Goal: Task Accomplishment & Management: Complete application form

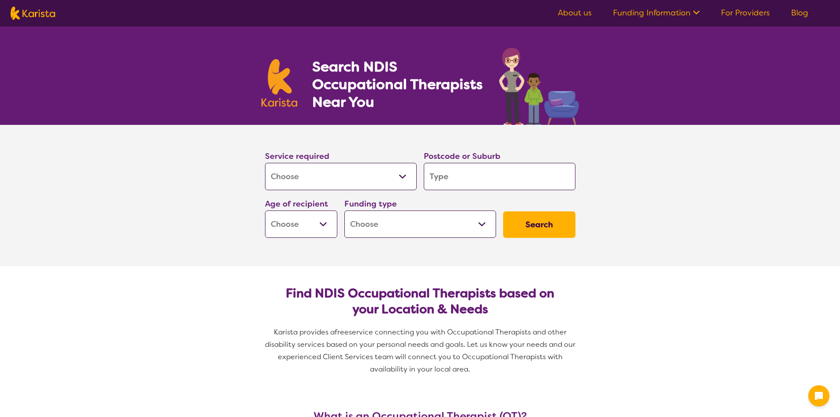
select select "[MEDICAL_DATA]"
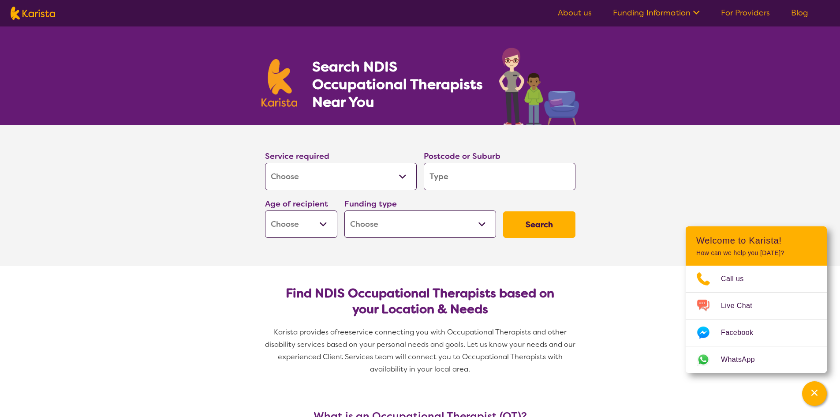
click at [473, 177] on input "search" at bounding box center [500, 176] width 152 height 27
type input "4"
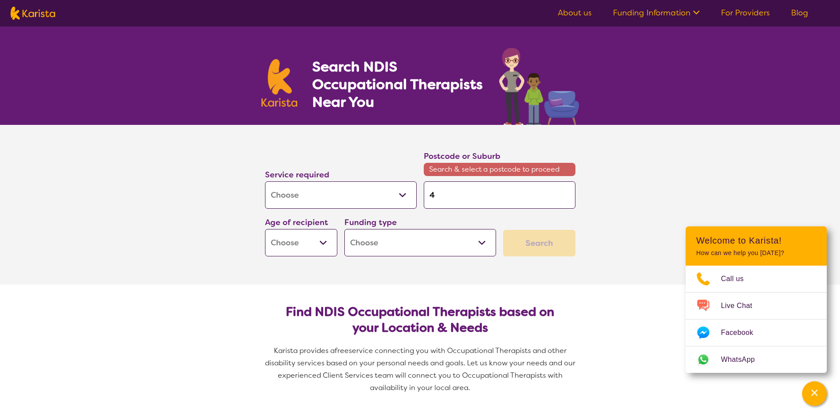
type input "42"
type input "428"
type input "4285"
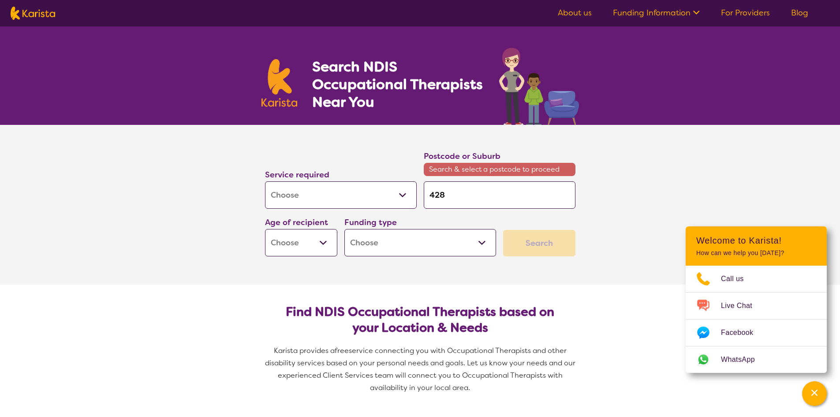
type input "4285"
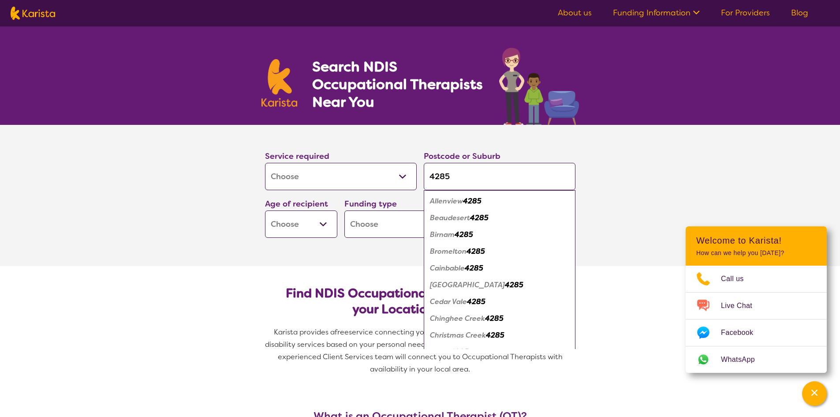
type input "4285"
click at [317, 223] on select "Early Childhood - 0 to 9 Child - 10 to 11 Adolescent - 12 to 17 Adult - 18 to 6…" at bounding box center [301, 223] width 72 height 27
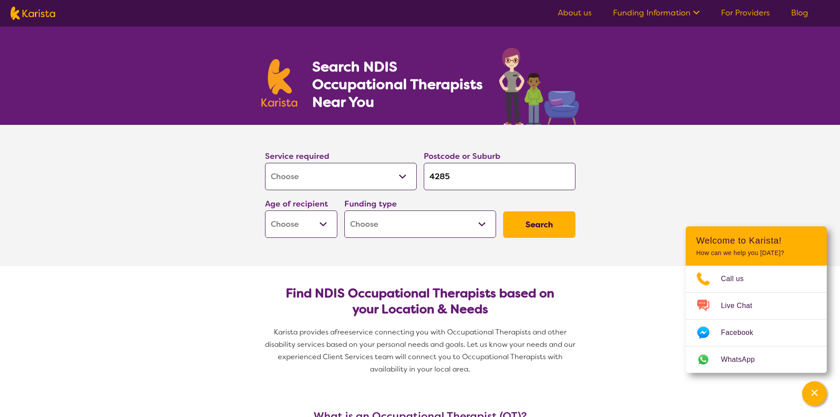
select select "EC"
click at [265, 210] on select "Early Childhood - 0 to 9 Child - 10 to 11 Adolescent - 12 to 17 Adult - 18 to 6…" at bounding box center [301, 223] width 72 height 27
select select "EC"
click at [418, 225] on select "Home Care Package (HCP) National Disability Insurance Scheme (NDIS) I don't know" at bounding box center [420, 223] width 152 height 27
select select "NDIS"
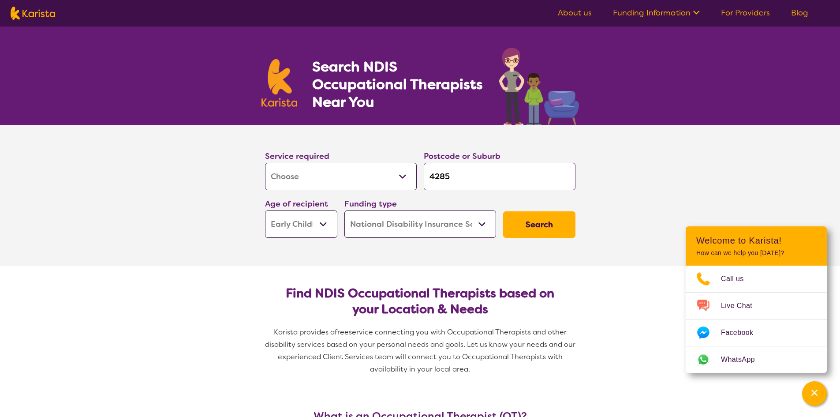
click at [344, 210] on select "Home Care Package (HCP) National Disability Insurance Scheme (NDIS) I don't know" at bounding box center [420, 223] width 152 height 27
select select "NDIS"
click at [533, 226] on button "Search" at bounding box center [539, 224] width 72 height 26
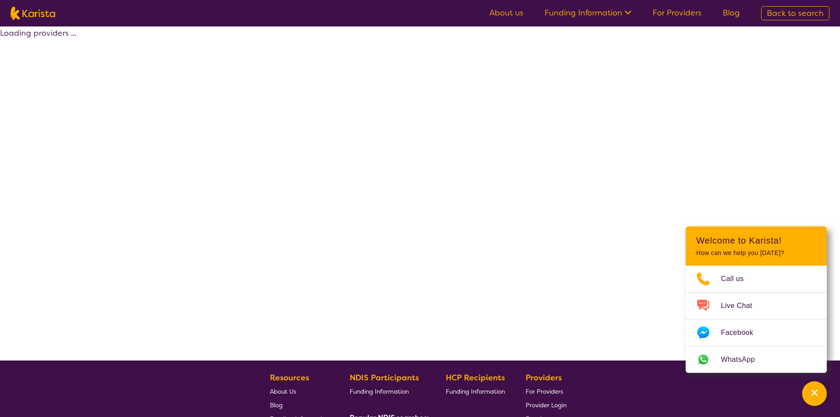
select select "by_score"
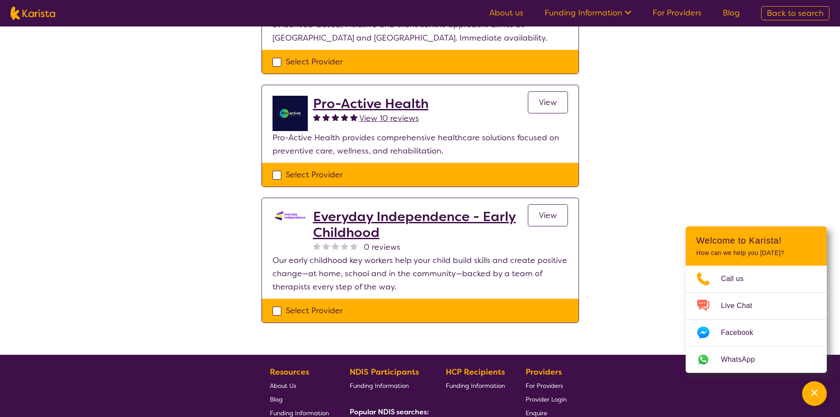
scroll to position [176, 0]
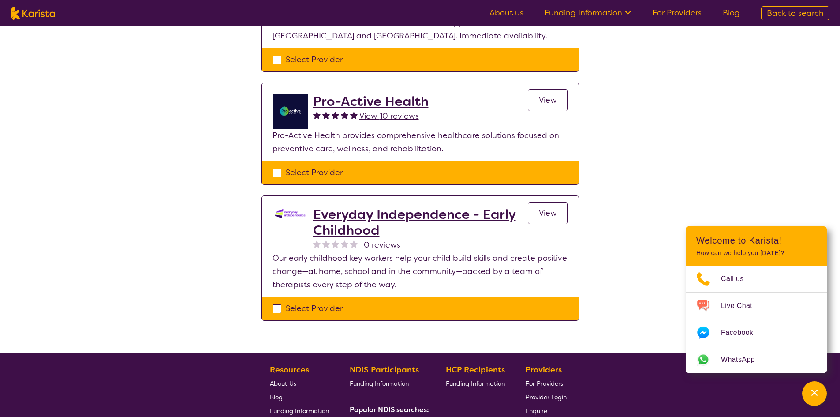
click at [354, 217] on h2 "Everyday Independence - Early Childhood" at bounding box center [420, 222] width 215 height 32
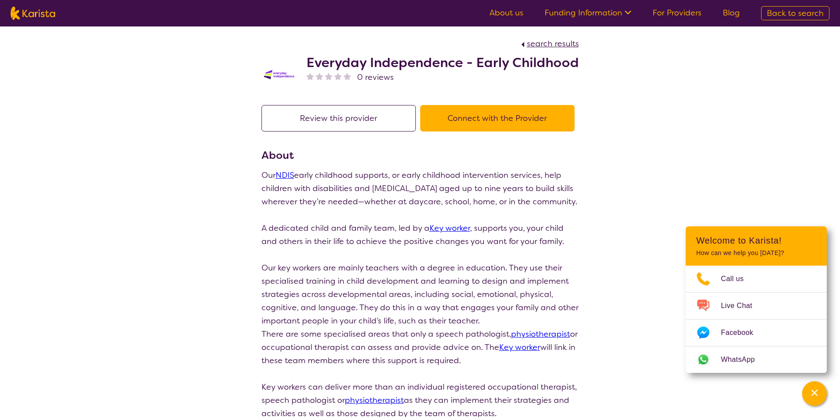
scroll to position [176, 0]
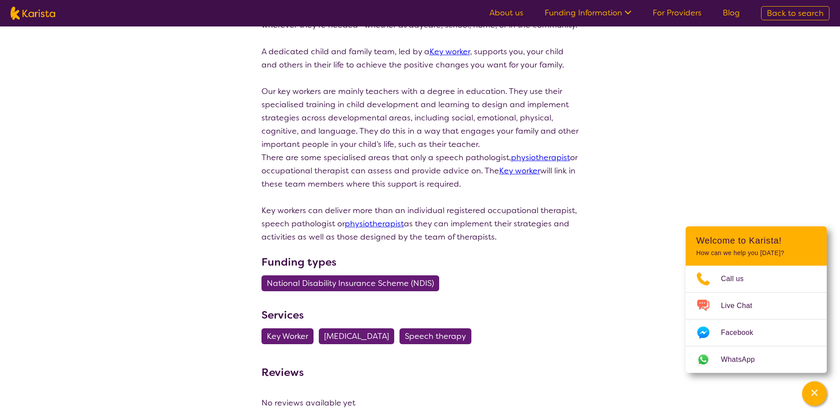
select select "by_score"
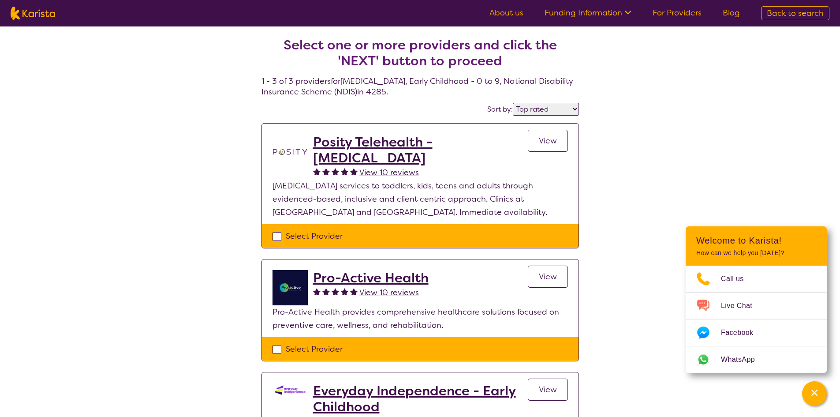
select select "[MEDICAL_DATA]"
select select "EC"
select select "NDIS"
select select "[MEDICAL_DATA]"
select select "EC"
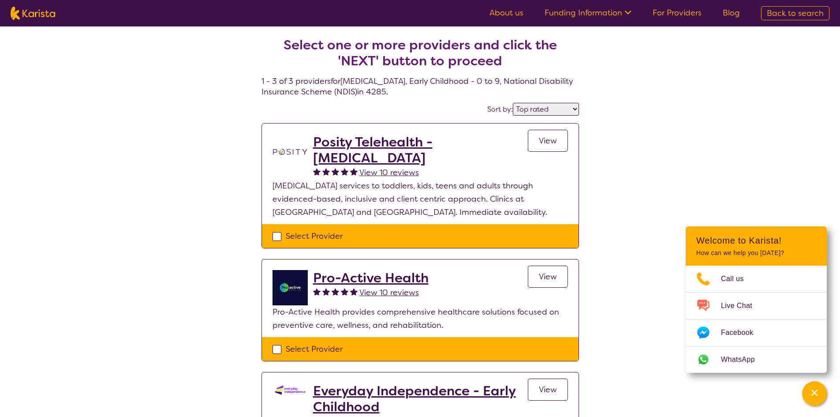
select select "NDIS"
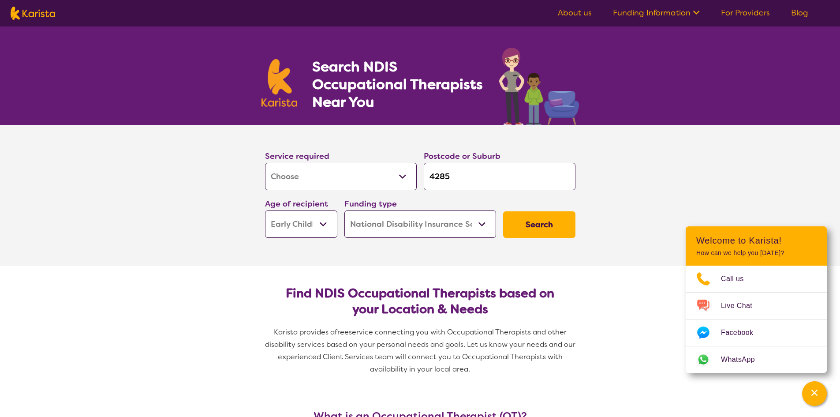
click at [311, 219] on select "Early Childhood - 0 to 9 Child - 10 to 11 Adolescent - 12 to 17 Adult - 18 to 6…" at bounding box center [301, 223] width 72 height 27
select select "CH"
click at [265, 210] on select "Early Childhood - 0 to 9 Child - 10 to 11 Adolescent - 12 to 17 Adult - 18 to 6…" at bounding box center [301, 223] width 72 height 27
select select "CH"
click at [549, 222] on button "Search" at bounding box center [539, 224] width 72 height 26
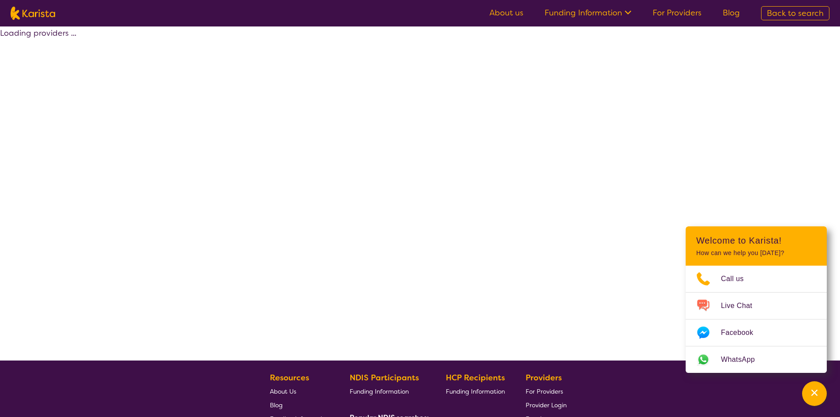
select select "by_score"
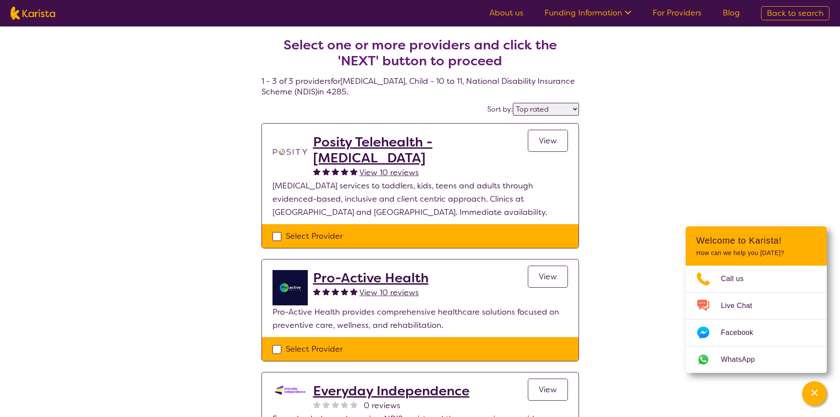
click at [461, 141] on h2 "Posity Telehealth - [MEDICAL_DATA]" at bounding box center [420, 150] width 215 height 32
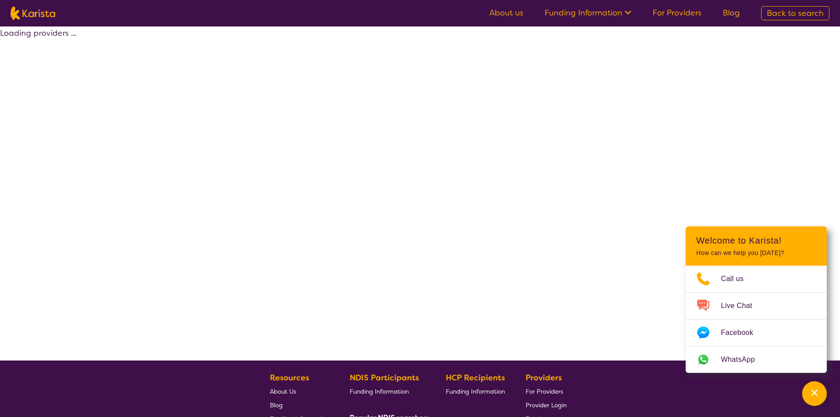
select select "by_score"
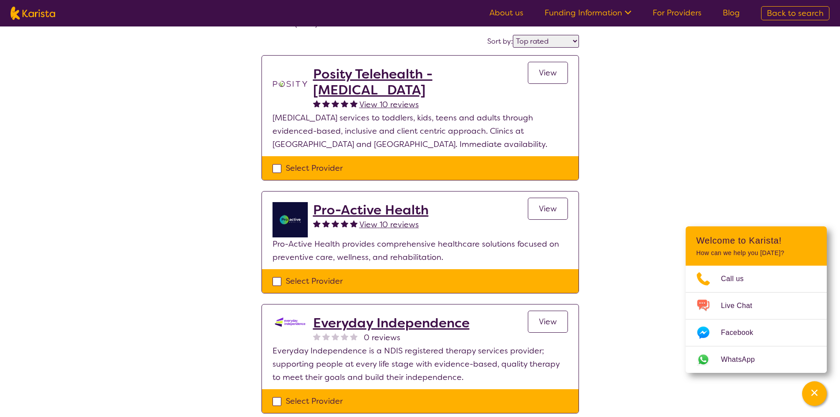
scroll to position [88, 0]
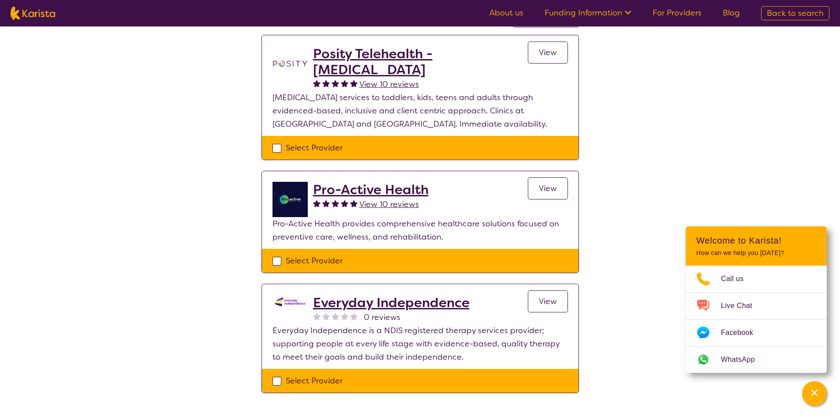
click at [389, 190] on h2 "Pro-Active Health" at bounding box center [371, 190] width 116 height 16
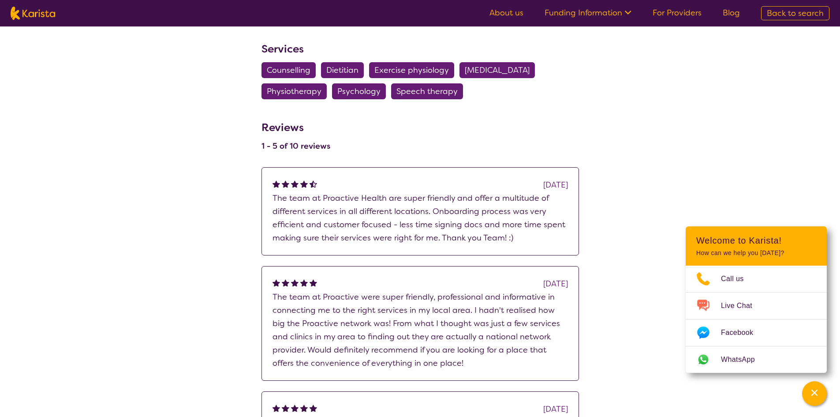
scroll to position [573, 0]
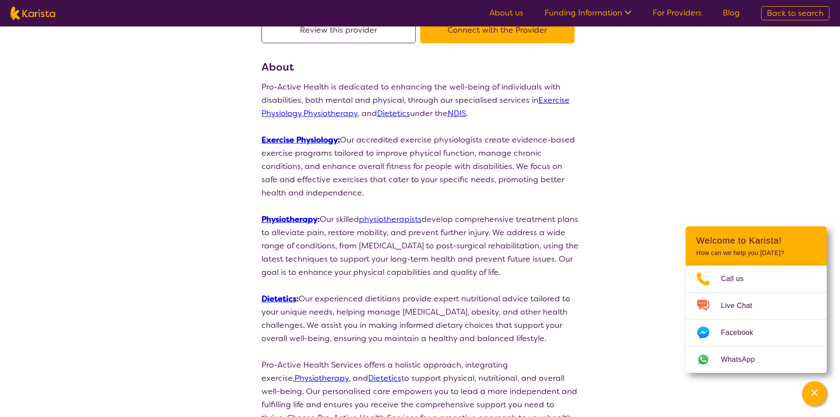
select select "by_score"
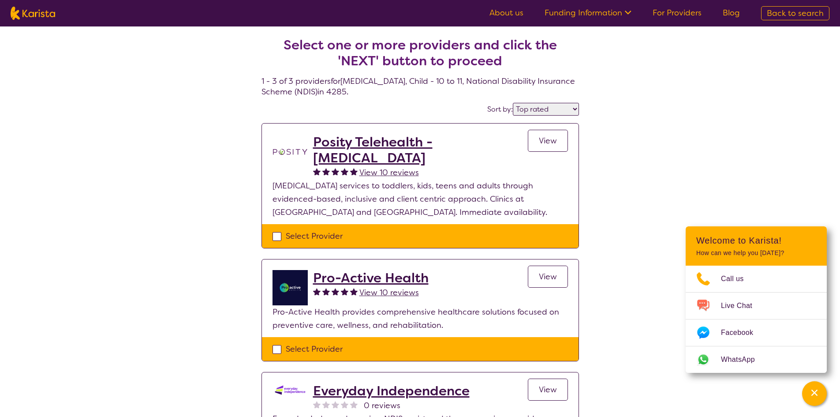
click at [462, 142] on h2 "Posity Telehealth - [MEDICAL_DATA]" at bounding box center [420, 150] width 215 height 32
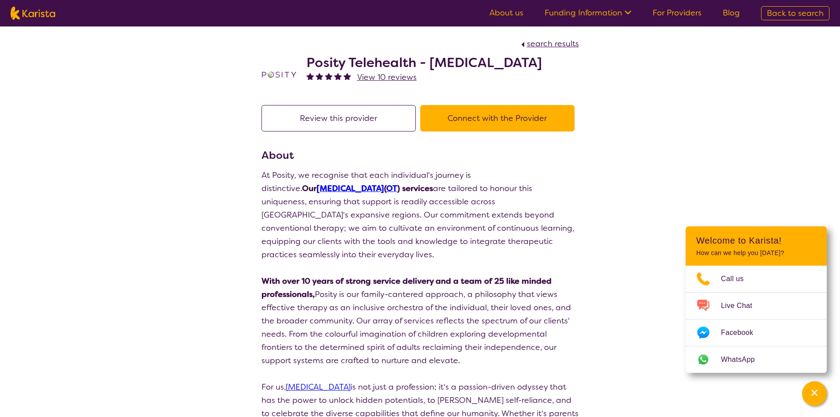
click at [486, 113] on button "Connect with the Provider" at bounding box center [497, 118] width 154 height 26
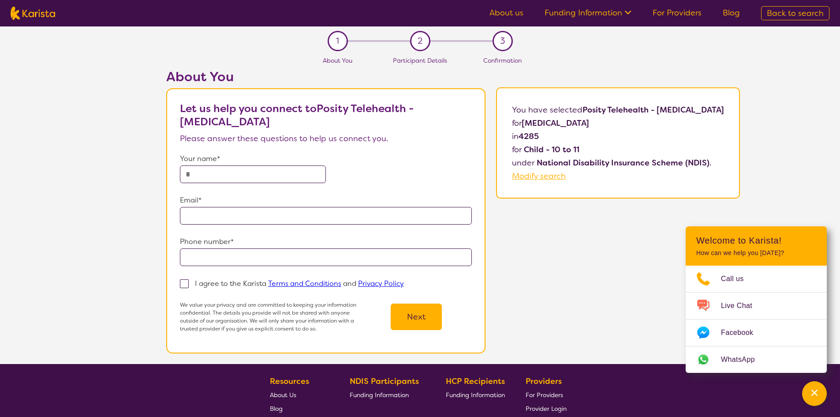
click at [244, 173] on input "text" at bounding box center [253, 174] width 146 height 18
type input "**********"
drag, startPoint x: 179, startPoint y: 218, endPoint x: 162, endPoint y: 217, distance: 16.8
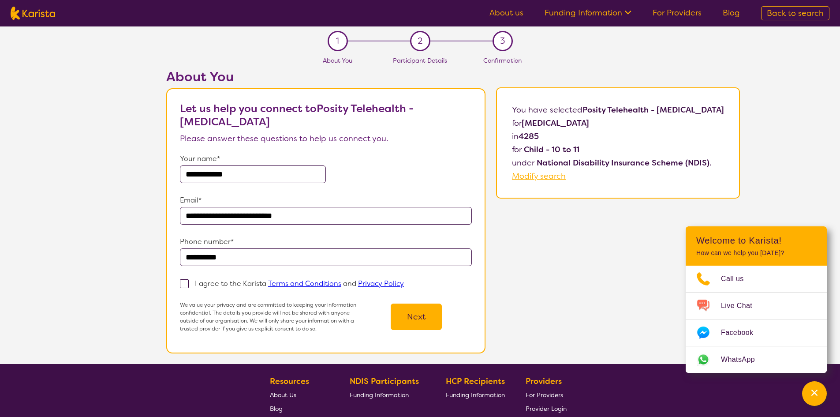
click at [108, 219] on div "**********" at bounding box center [453, 216] width 774 height 295
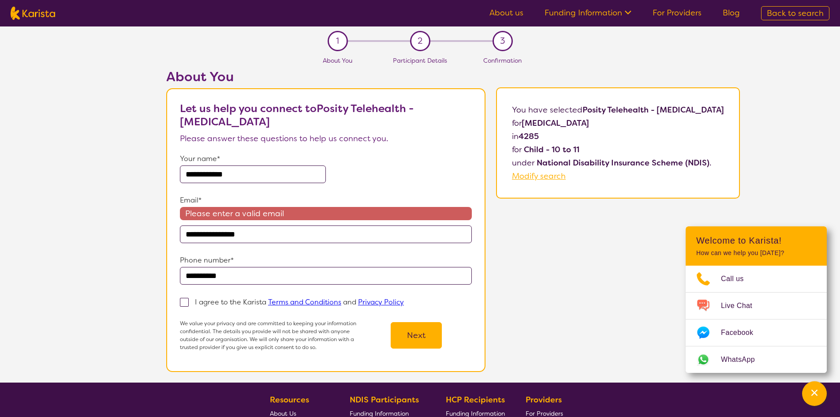
type input "**********"
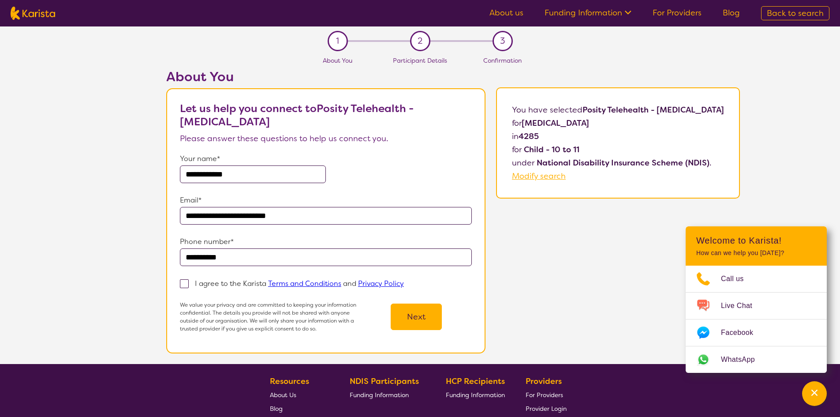
click at [180, 284] on span at bounding box center [184, 283] width 9 height 9
click at [404, 284] on input "I agree to the Karista Terms and Conditions and Privacy Policy" at bounding box center [407, 283] width 6 height 6
checkbox input "true"
click at [412, 316] on button "Next" at bounding box center [416, 316] width 51 height 26
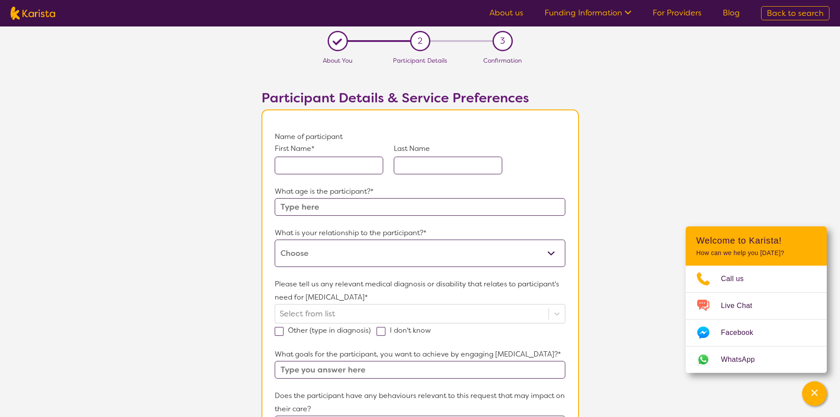
click at [322, 168] on input "text" at bounding box center [329, 166] width 109 height 18
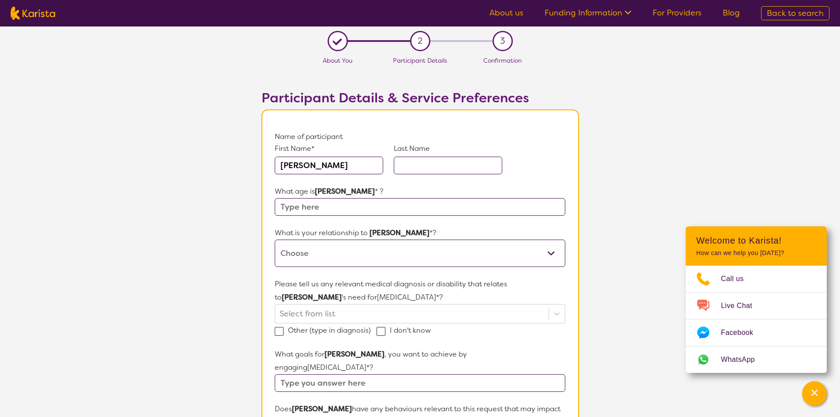
type input "[PERSON_NAME]"
type input "9"
click at [344, 255] on select "This request is for myself I am their parent I am their child I am their spouse…" at bounding box center [420, 253] width 290 height 27
select select "I am their parent"
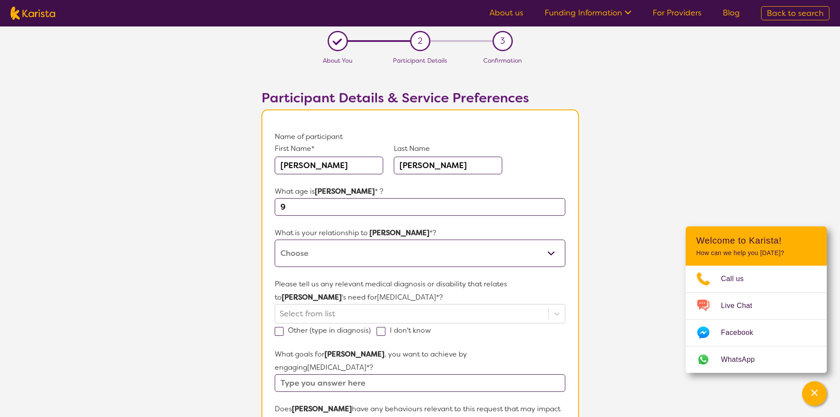
click at [275, 240] on select "This request is for myself I am their parent I am their child I am their spouse…" at bounding box center [420, 253] width 290 height 27
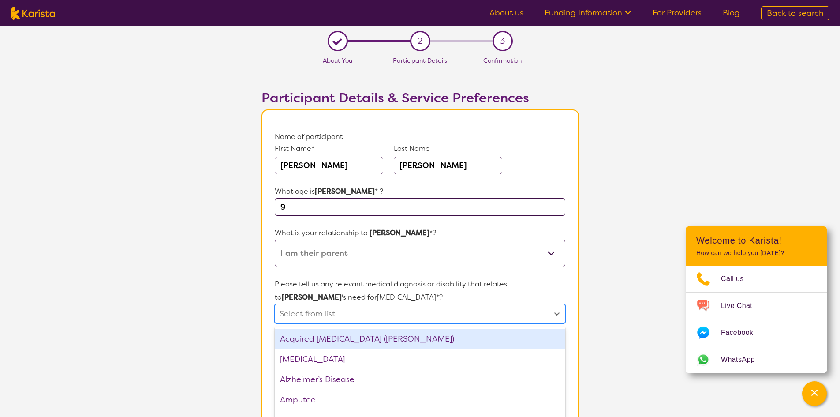
scroll to position [46, 0]
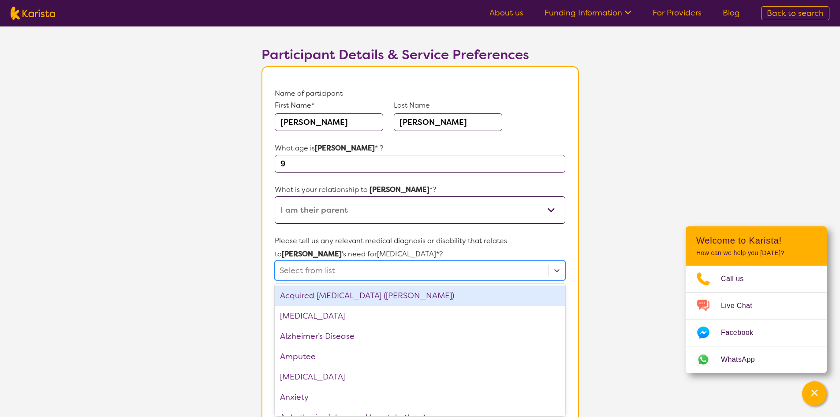
click at [370, 280] on div "option Acquired [MEDICAL_DATA] (ABI) focused, 1 of 75. 75 results available. Us…" at bounding box center [420, 270] width 290 height 19
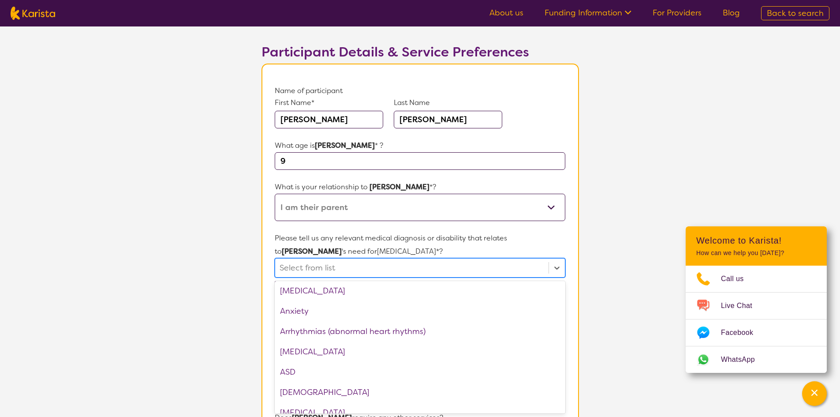
scroll to position [88, 0]
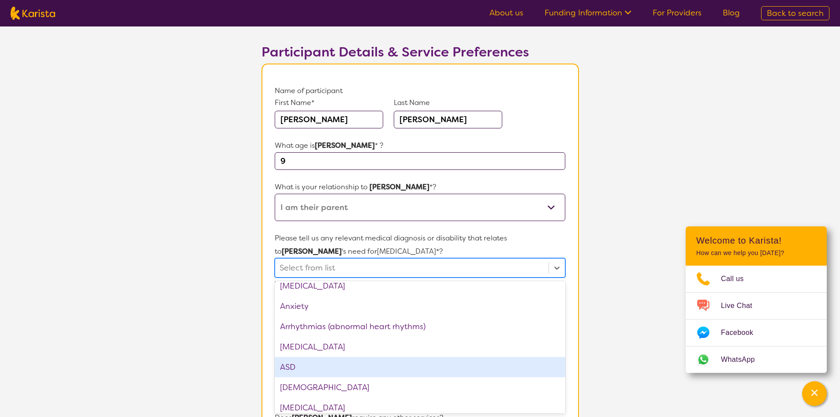
click at [385, 366] on div "ASD" at bounding box center [420, 367] width 290 height 20
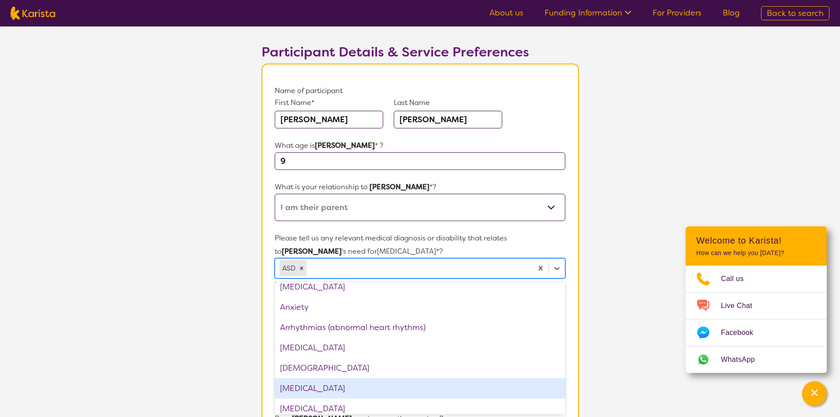
click at [365, 387] on div "[MEDICAL_DATA]" at bounding box center [420, 388] width 290 height 20
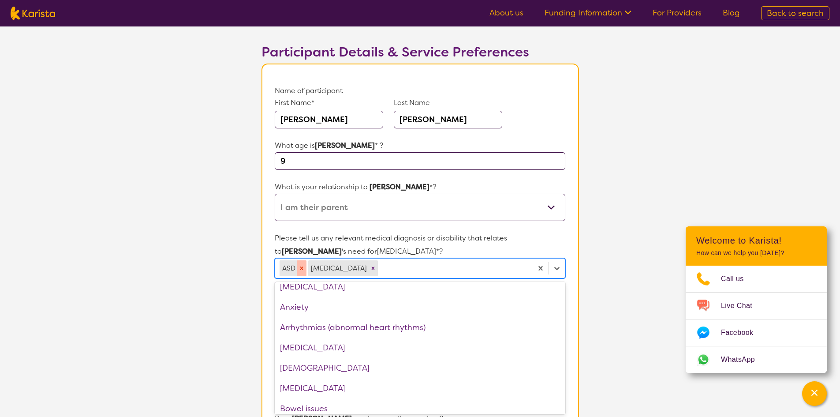
click at [302, 269] on icon "Remove ASD" at bounding box center [301, 267] width 3 height 3
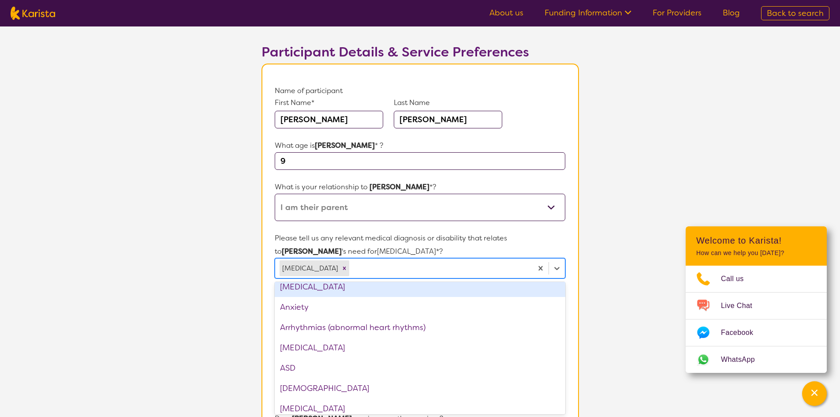
click at [600, 320] on section "L About You 2 Participant Details 3 Confirmation Participant Details & Service …" at bounding box center [420, 377] width 840 height 792
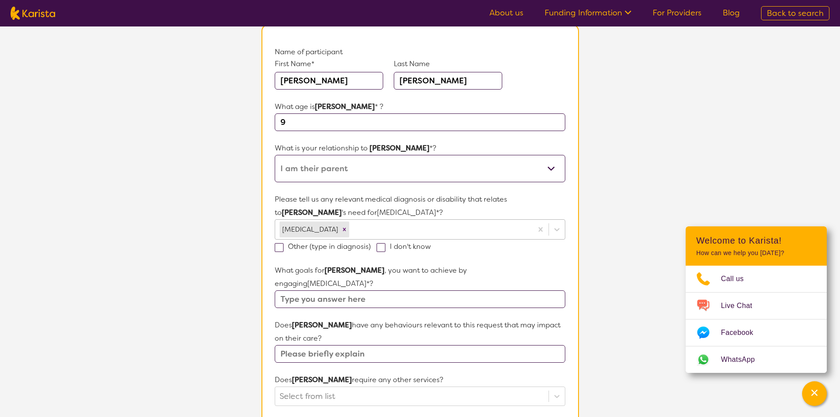
scroll to position [90, 0]
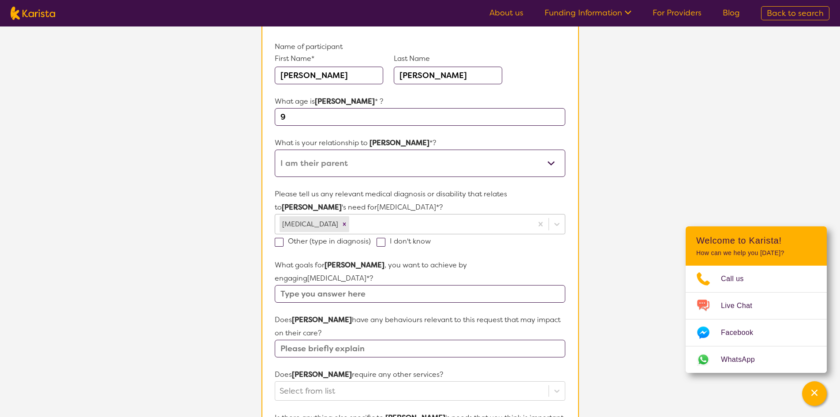
click at [387, 285] on input "text" at bounding box center [420, 294] width 290 height 18
click at [557, 285] on input "TO Communicate his needs better. Assistance in understanding others cues. Assis…" at bounding box center [420, 294] width 290 height 18
type input "TO Communicate his needs better. Assistance in understanding others cues. Assis…"
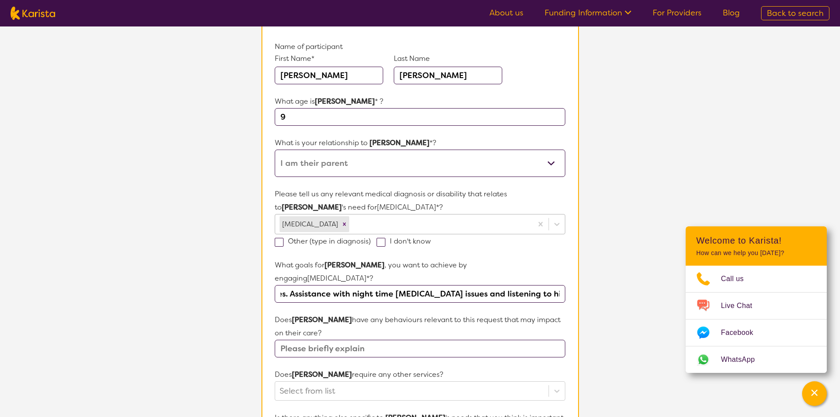
scroll to position [0, 0]
click at [439, 342] on input "text" at bounding box center [420, 349] width 290 height 18
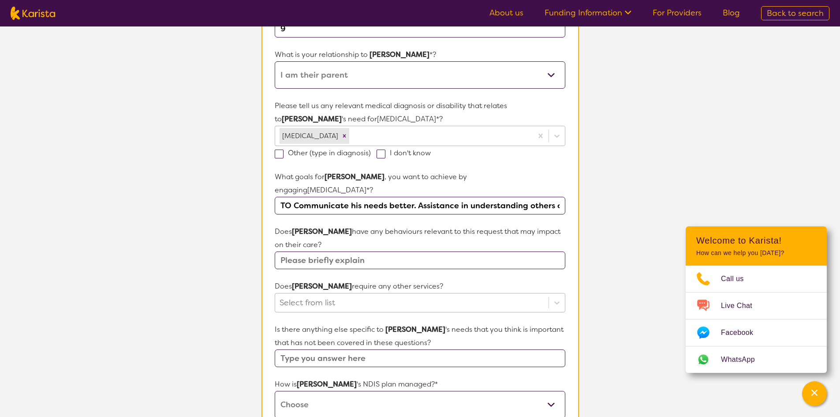
scroll to position [200, 0]
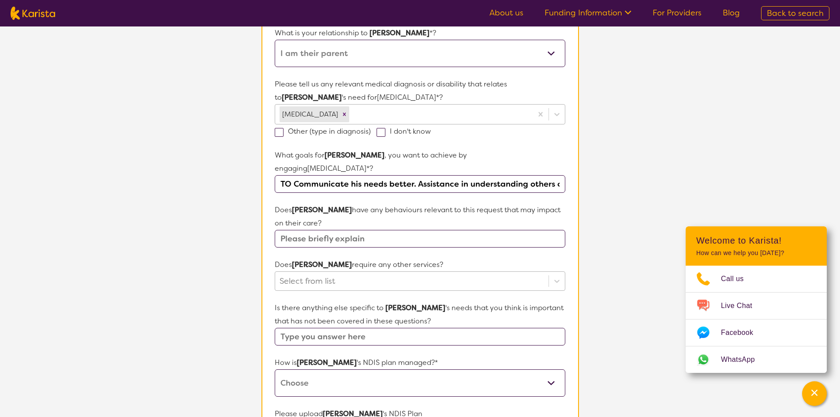
click at [348, 287] on div "Select from list" at bounding box center [420, 280] width 290 height 19
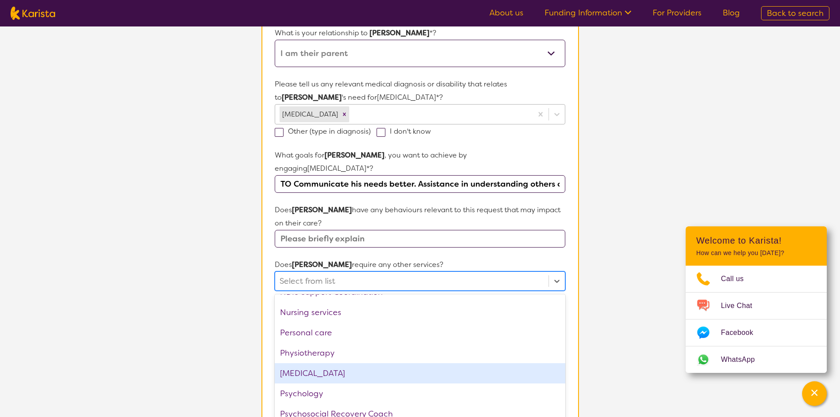
scroll to position [221, 0]
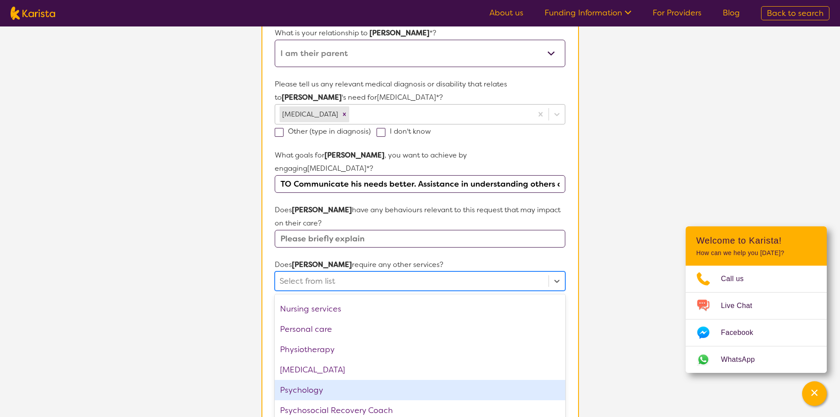
click at [381, 380] on div "Psychology" at bounding box center [420, 390] width 290 height 20
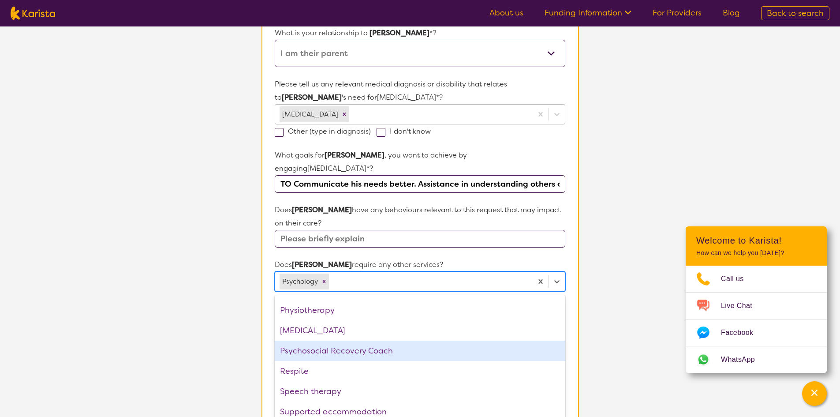
scroll to position [265, 0]
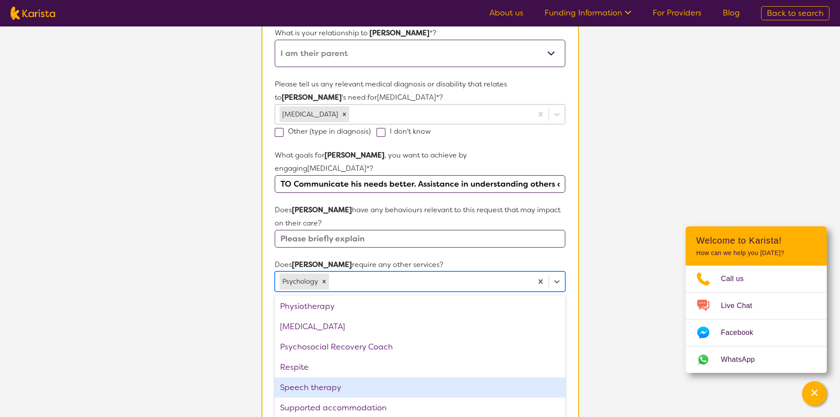
click at [387, 377] on div "Speech therapy" at bounding box center [420, 387] width 290 height 20
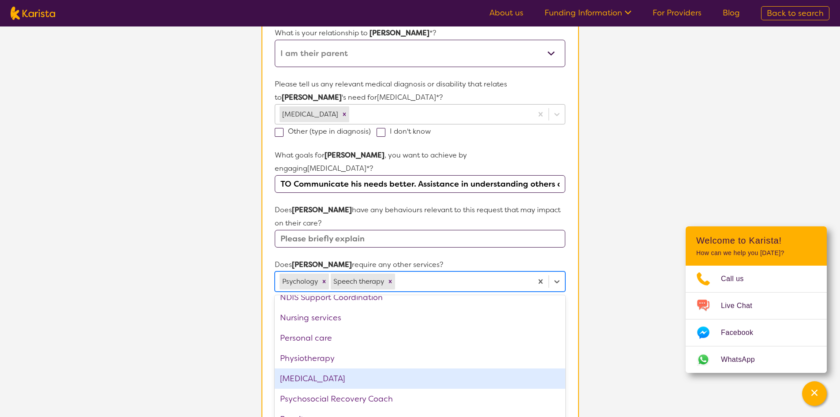
scroll to position [257, 0]
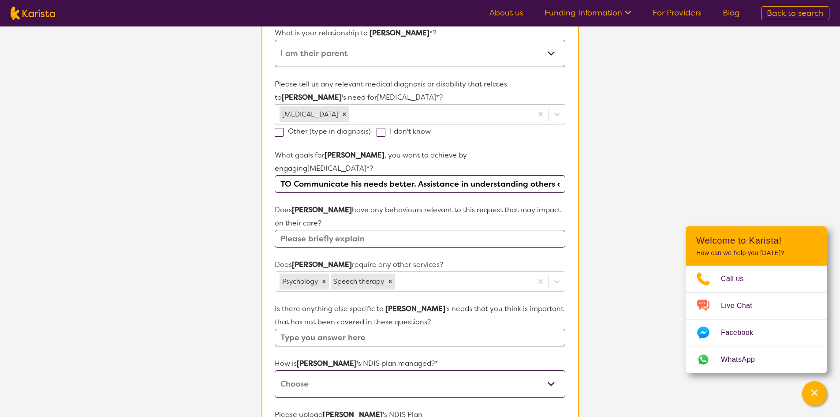
click at [569, 241] on section "Name of participant First Name* [PERSON_NAME] Last Name [PERSON_NAME] What age …" at bounding box center [421, 249] width 318 height 678
click at [388, 329] on input "text" at bounding box center [420, 338] width 290 height 18
type input "I am [PERSON_NAME] step father, [PERSON_NAME] has contact with his Biological f…"
click at [379, 372] on select "Self-managed NDIS plan Managed by a registered plan management provider (not th…" at bounding box center [420, 383] width 290 height 27
select select "Plan Managed"
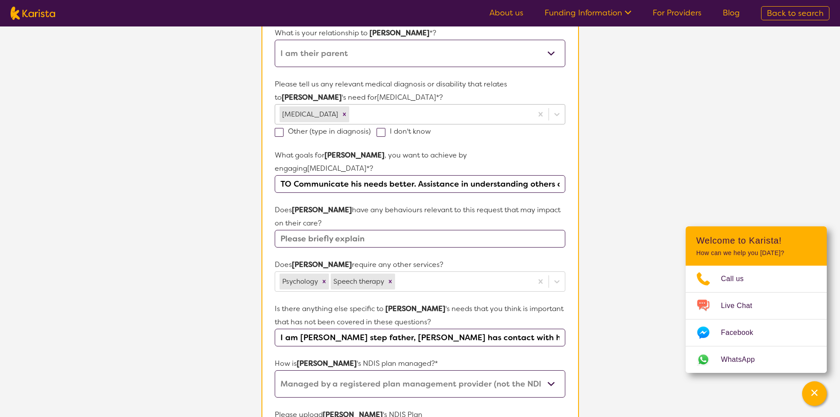
click at [275, 370] on select "Self-managed NDIS plan Managed by a registered plan management provider (not th…" at bounding box center [420, 383] width 290 height 27
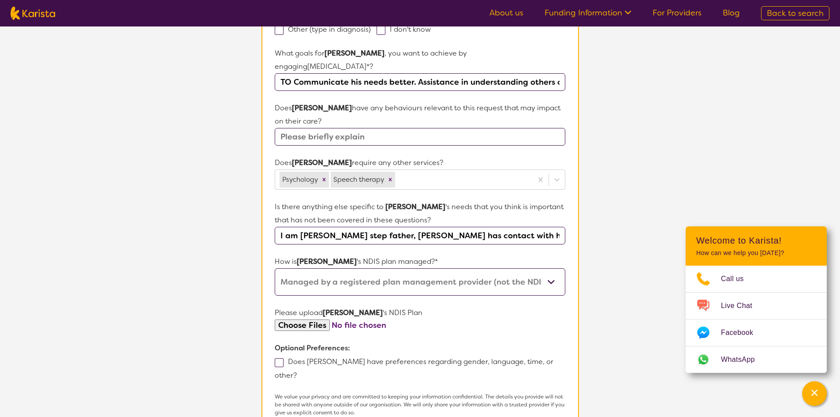
scroll to position [332, 0]
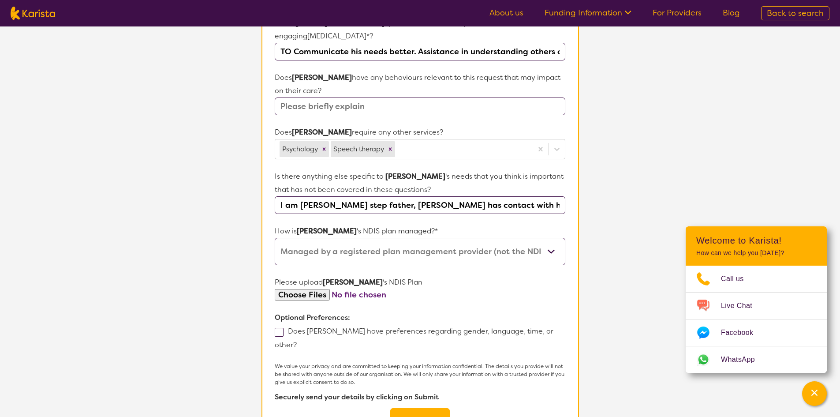
click at [278, 328] on span at bounding box center [279, 332] width 9 height 9
click at [297, 341] on input "Does [PERSON_NAME] have preferences regarding gender, language, time, or other?" at bounding box center [300, 344] width 6 height 6
checkbox input "true"
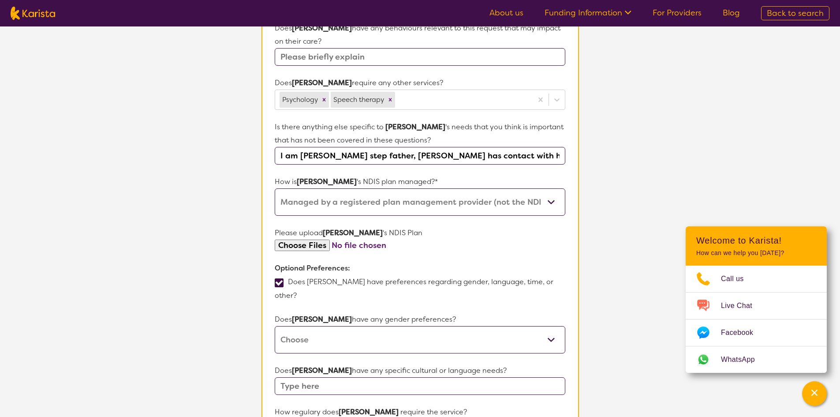
scroll to position [420, 0]
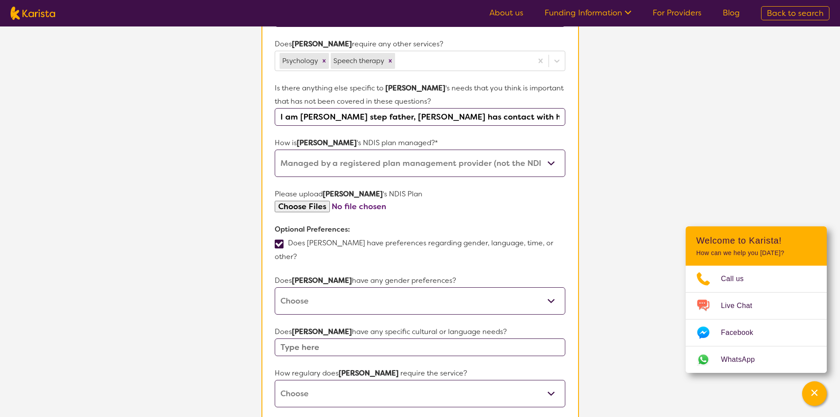
click at [431, 287] on select "[DEMOGRAPHIC_DATA] [DEMOGRAPHIC_DATA] Other No Preference" at bounding box center [420, 300] width 290 height 27
select select "[DEMOGRAPHIC_DATA]"
click at [275, 287] on select "[DEMOGRAPHIC_DATA] [DEMOGRAPHIC_DATA] Other No Preference" at bounding box center [420, 300] width 290 height 27
click at [407, 338] on input "text" at bounding box center [420, 347] width 290 height 18
click at [375, 338] on input "text" at bounding box center [420, 347] width 290 height 18
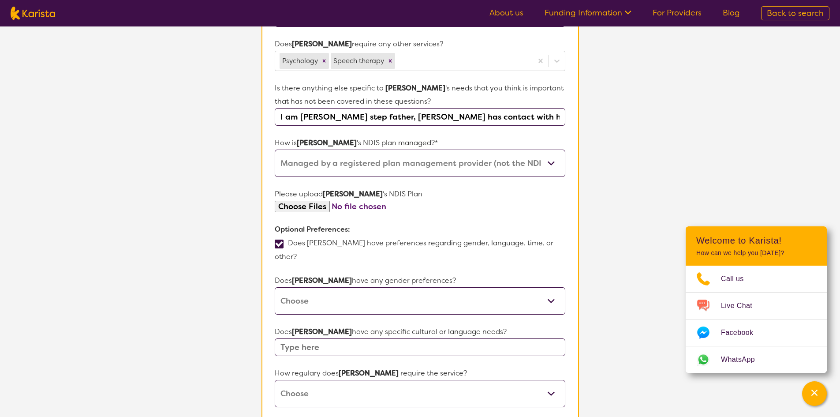
click at [347, 380] on select "Daily Twice a week Weekly Every fortnight Monthly Other" at bounding box center [420, 393] width 290 height 27
select select "Every fortnight"
click at [275, 380] on select "Daily Twice a week Weekly Every fortnight Monthly Other" at bounding box center [420, 393] width 290 height 27
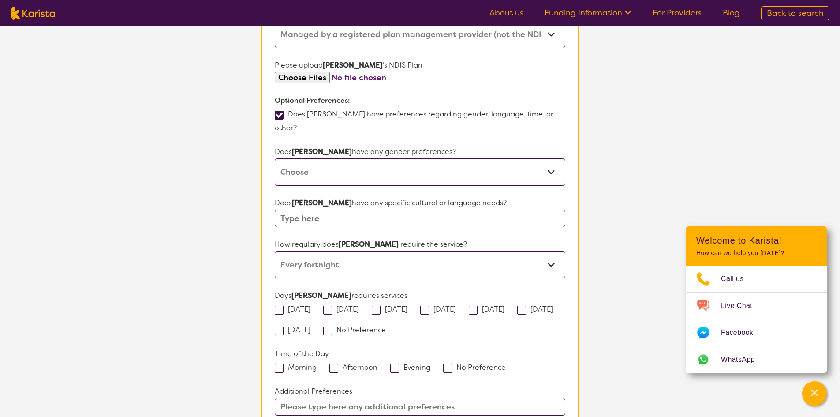
scroll to position [553, 0]
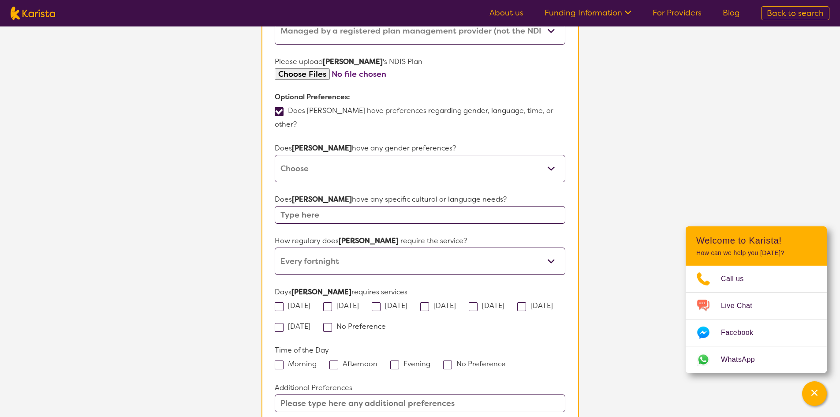
click at [334, 360] on span at bounding box center [333, 364] width 9 height 9
click at [378, 360] on input "Afternoon" at bounding box center [381, 363] width 6 height 6
checkbox input "true"
click at [429, 302] on span at bounding box center [424, 306] width 9 height 9
click at [456, 302] on input "[DATE]" at bounding box center [459, 305] width 6 height 6
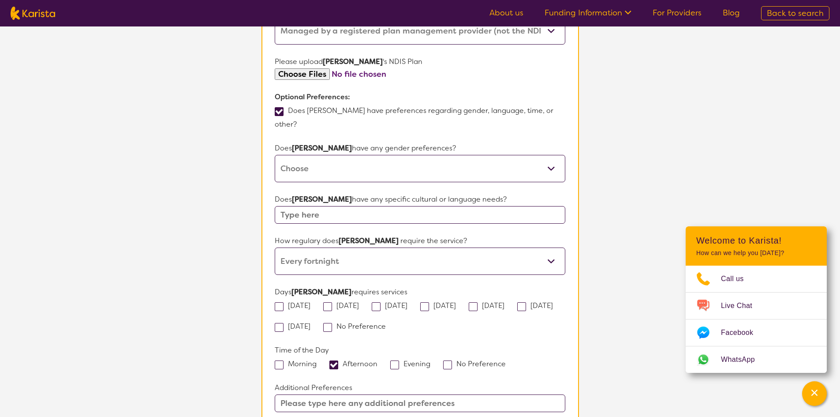
checkbox input "true"
drag, startPoint x: 392, startPoint y: 280, endPoint x: 364, endPoint y: 278, distance: 28.3
click at [392, 301] on label "[DATE]" at bounding box center [392, 305] width 41 height 9
drag, startPoint x: 387, startPoint y: 280, endPoint x: 377, endPoint y: 280, distance: 10.1
click at [381, 302] on span at bounding box center [376, 306] width 9 height 9
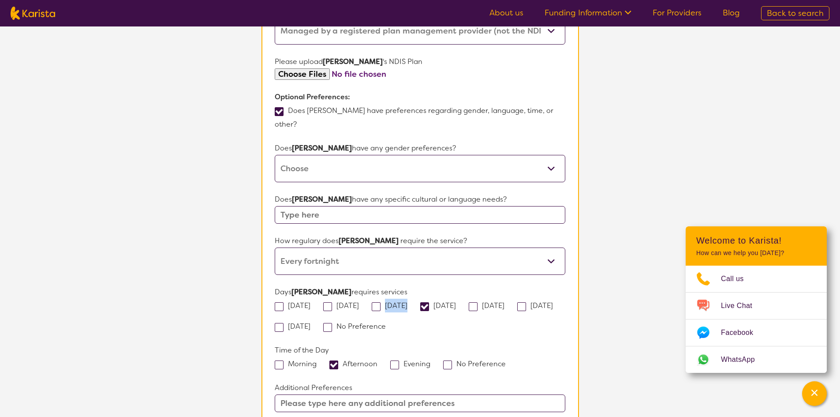
click at [408, 302] on input "[DATE]" at bounding box center [411, 305] width 6 height 6
checkbox input "true"
click at [332, 302] on span at bounding box center [327, 306] width 9 height 9
click at [359, 302] on input "[DATE]" at bounding box center [362, 305] width 6 height 6
checkbox input "true"
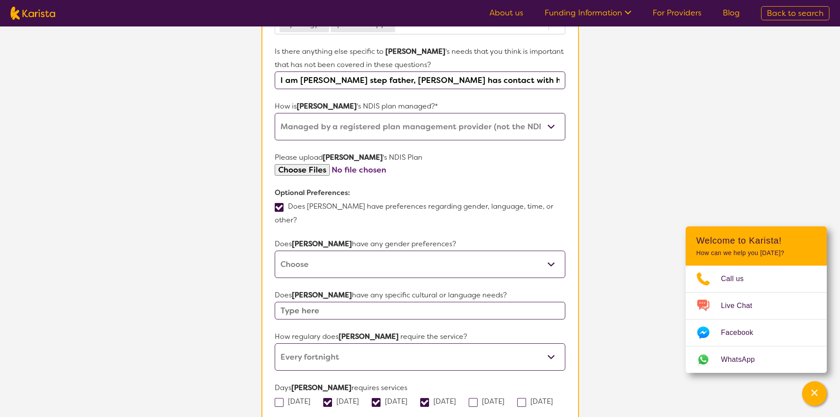
scroll to position [464, 0]
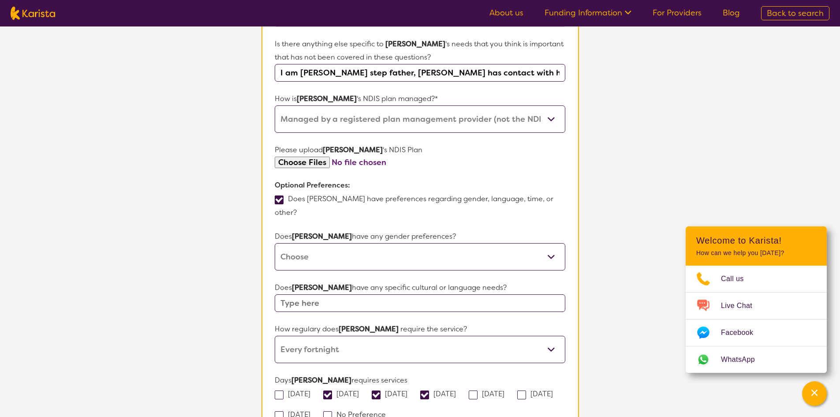
click at [382, 294] on input "text" at bounding box center [420, 303] width 290 height 18
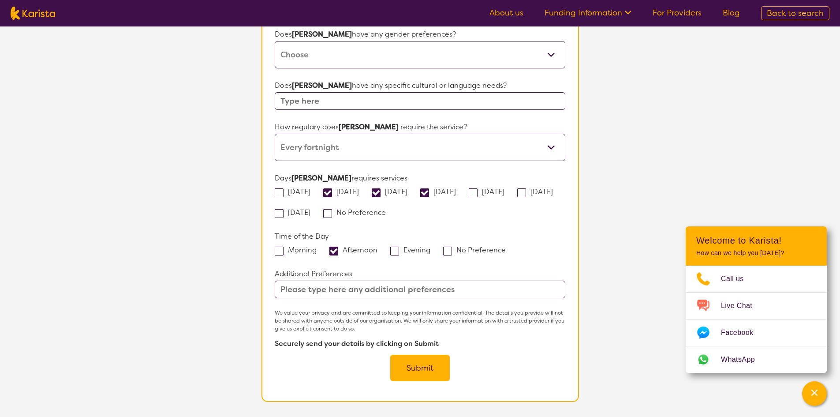
scroll to position [685, 0]
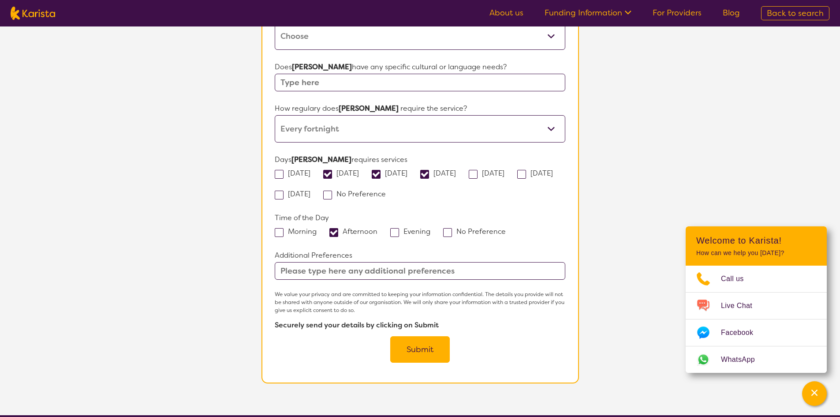
click at [421, 336] on button "Submit" at bounding box center [420, 349] width 60 height 26
